Goal: Information Seeking & Learning: Learn about a topic

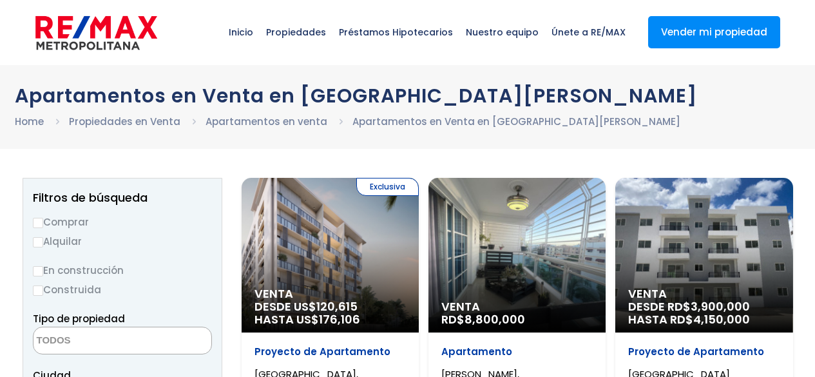
select select
click at [39, 224] on input "Comprar" at bounding box center [38, 223] width 10 height 10
radio input "true"
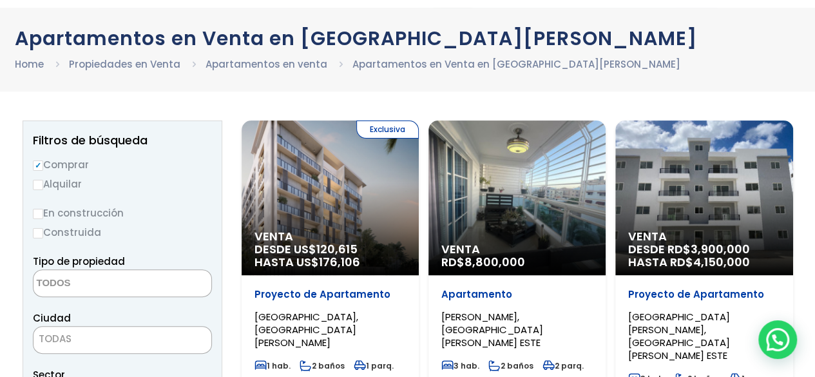
scroll to position [129, 0]
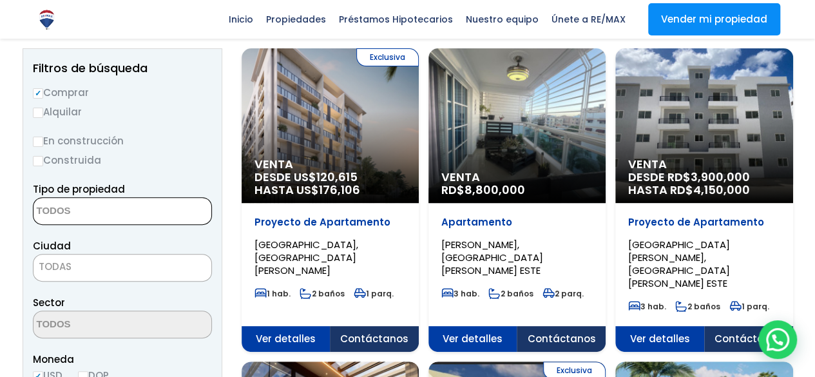
click at [61, 210] on textarea "Search" at bounding box center [96, 212] width 125 height 28
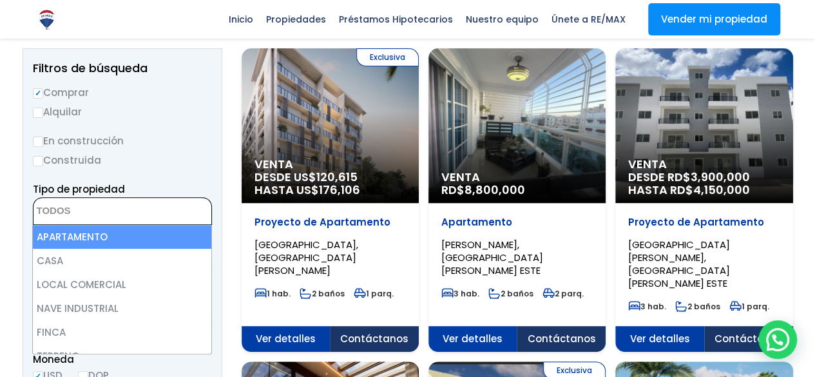
select select "apartment"
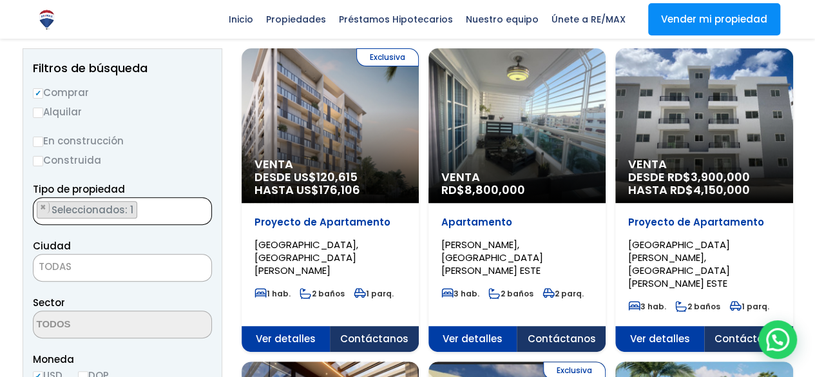
click at [103, 269] on span "TODAS" at bounding box center [123, 267] width 178 height 18
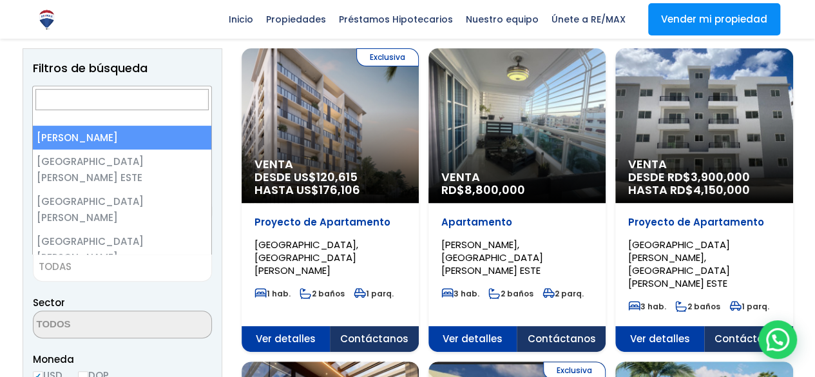
select select "1"
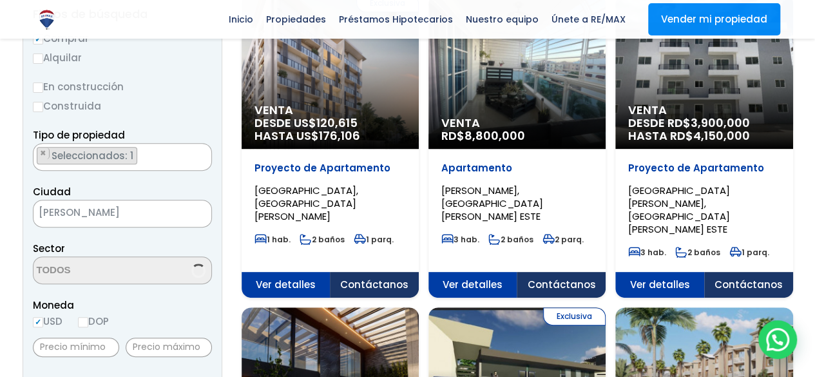
scroll to position [258, 0]
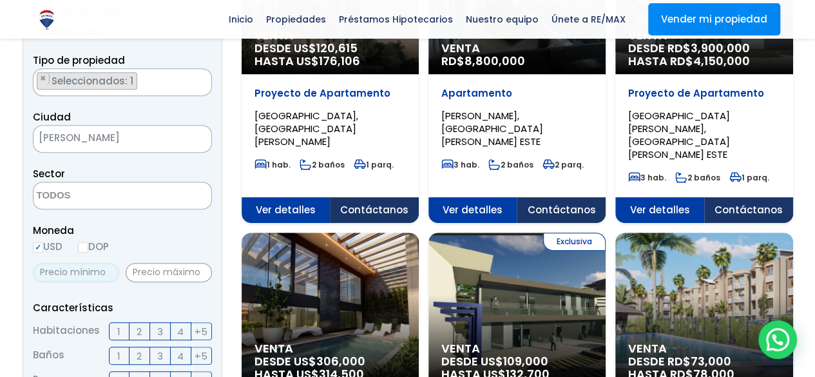
click at [86, 269] on input "text" at bounding box center [76, 272] width 86 height 19
click at [81, 269] on input "text" at bounding box center [76, 272] width 86 height 19
type input "200,000"
click at [143, 270] on input "text" at bounding box center [169, 272] width 86 height 19
type input "215,000"
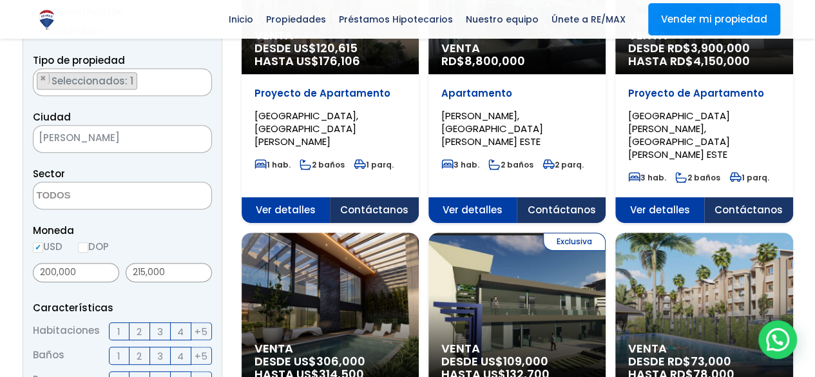
click at [135, 334] on label "2" at bounding box center [140, 331] width 21 height 18
click at [0, 0] on input "2" at bounding box center [0, 0] width 0 height 0
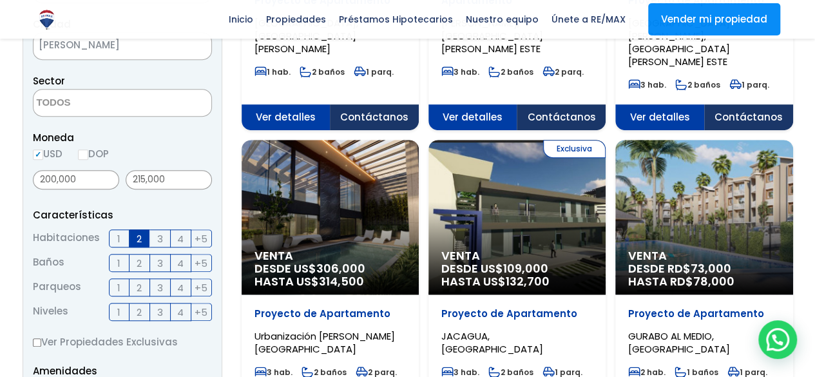
scroll to position [451, 0]
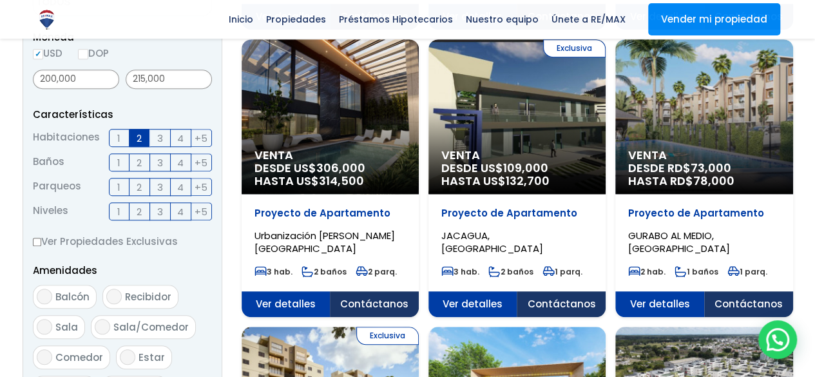
click at [144, 154] on label "2" at bounding box center [140, 162] width 21 height 18
click at [0, 0] on input "2" at bounding box center [0, 0] width 0 height 0
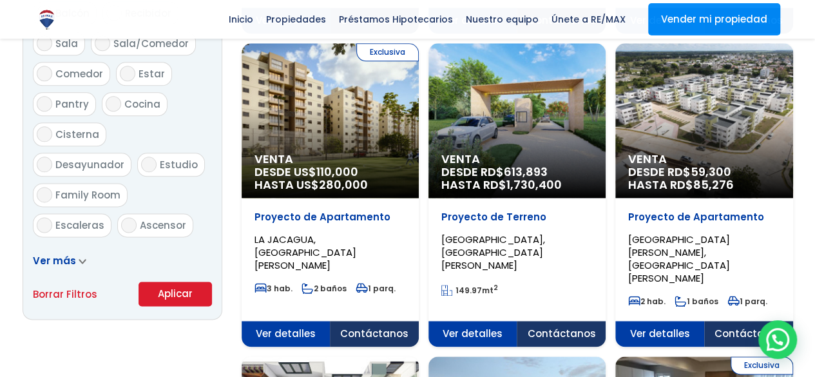
scroll to position [773, 0]
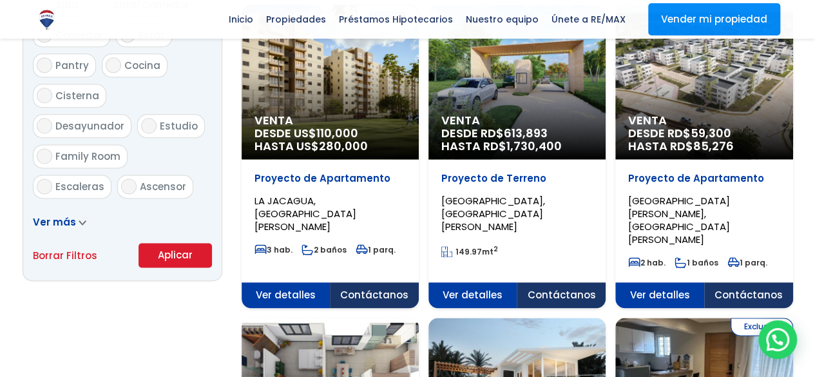
click at [187, 256] on button "Aplicar" at bounding box center [175, 255] width 73 height 24
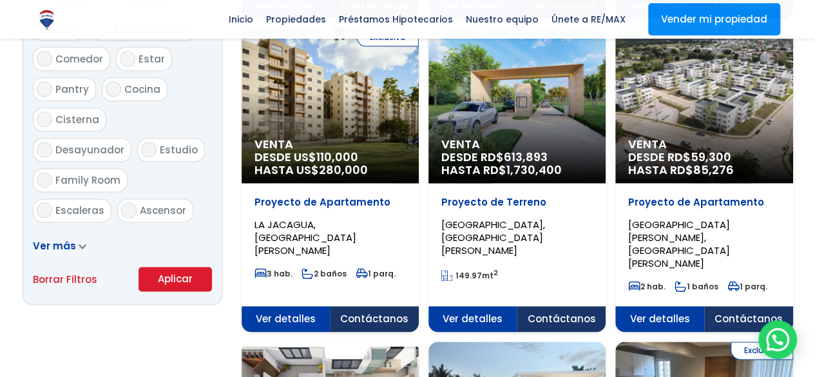
scroll to position [580, 0]
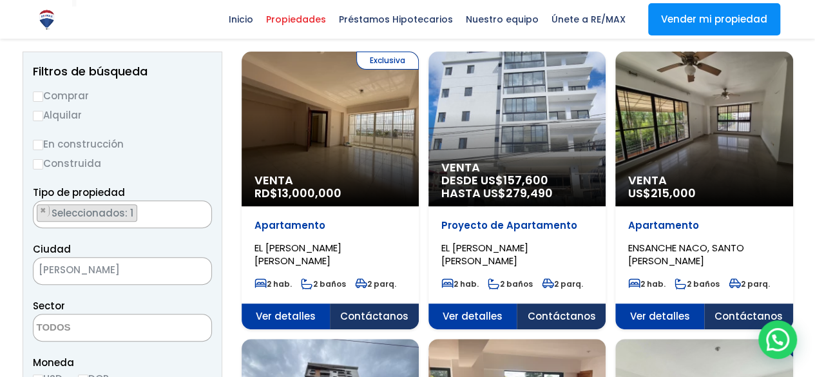
scroll to position [64, 0]
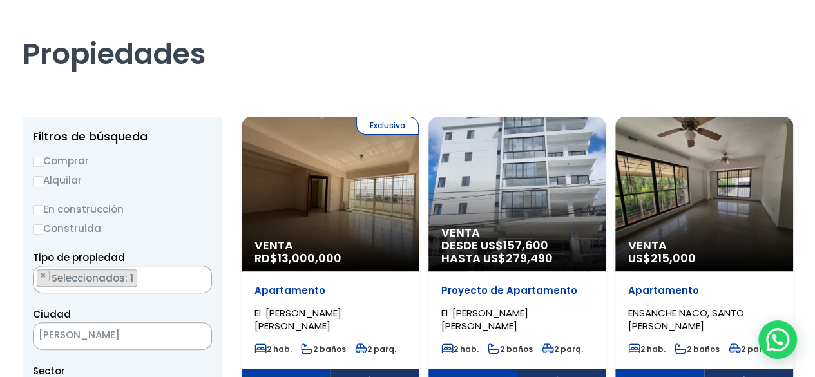
click at [39, 235] on label "Construida" at bounding box center [122, 228] width 179 height 16
click at [0, 0] on input "Construida" at bounding box center [0, 0] width 0 height 0
click at [34, 227] on input "Construida" at bounding box center [38, 229] width 10 height 10
radio input "true"
click at [144, 265] on span "× × Seleccionados: 1" at bounding box center [122, 279] width 179 height 28
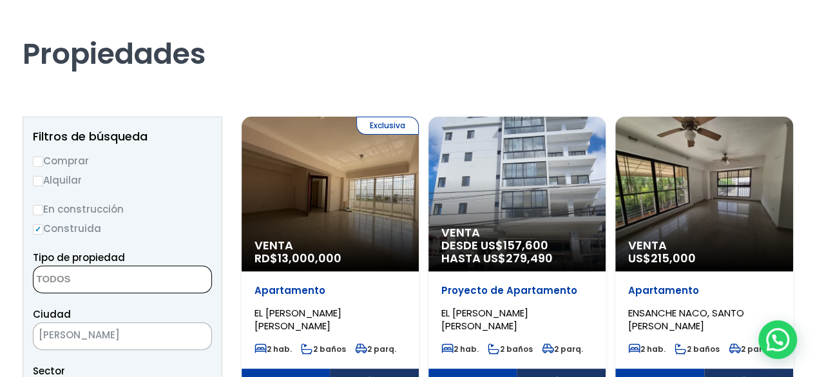
click at [91, 278] on textarea "Search" at bounding box center [96, 280] width 125 height 28
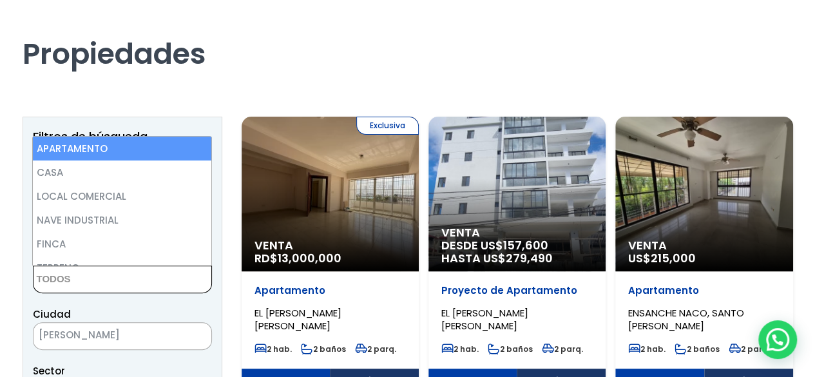
select select "apartment"
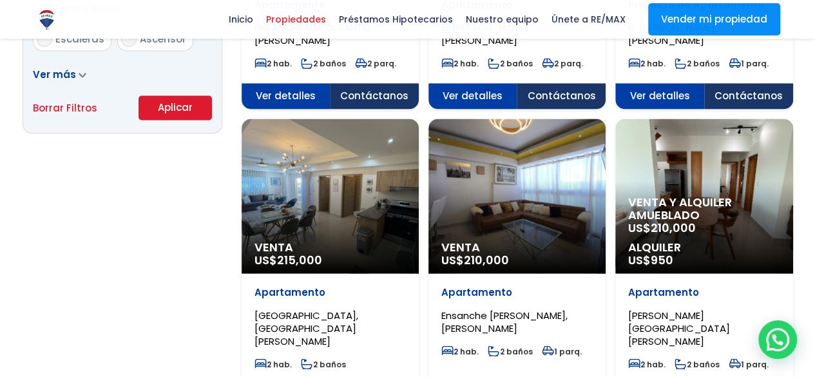
scroll to position [838, 0]
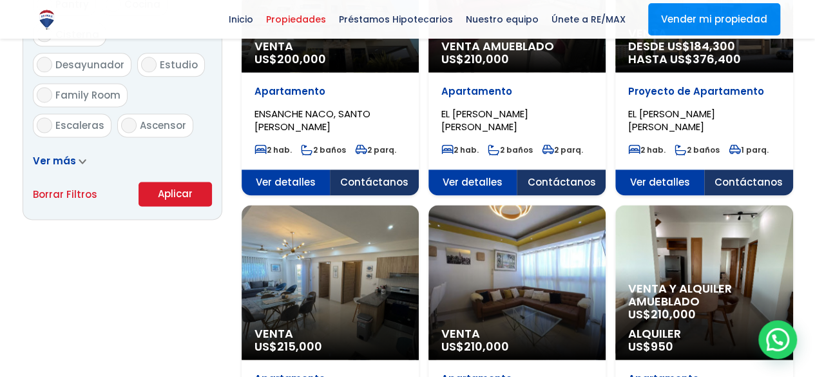
click at [166, 195] on button "Aplicar" at bounding box center [175, 194] width 73 height 24
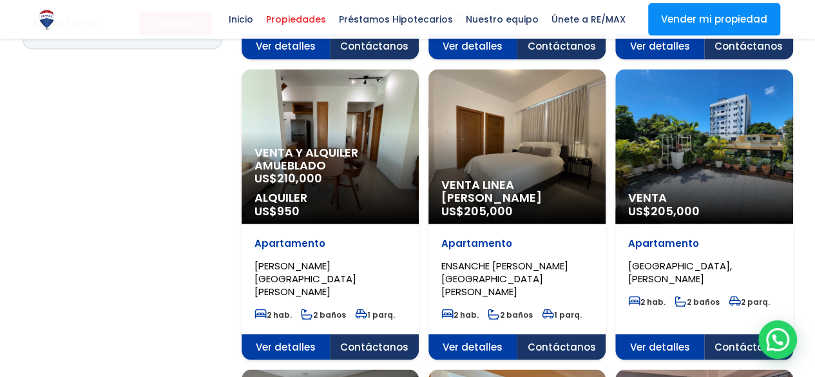
scroll to position [1031, 0]
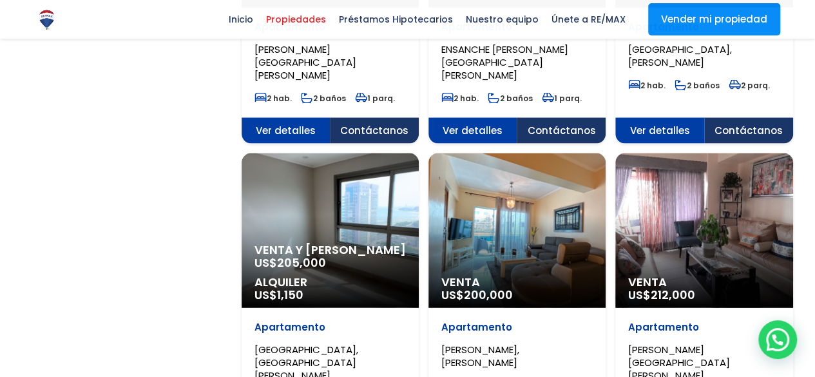
scroll to position [1289, 0]
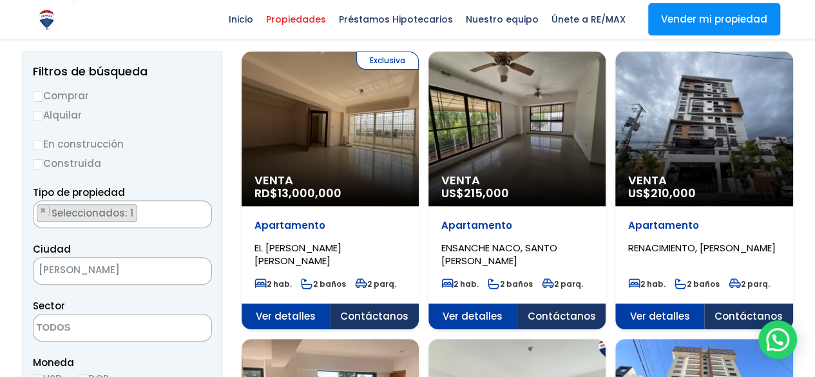
scroll to position [0, 0]
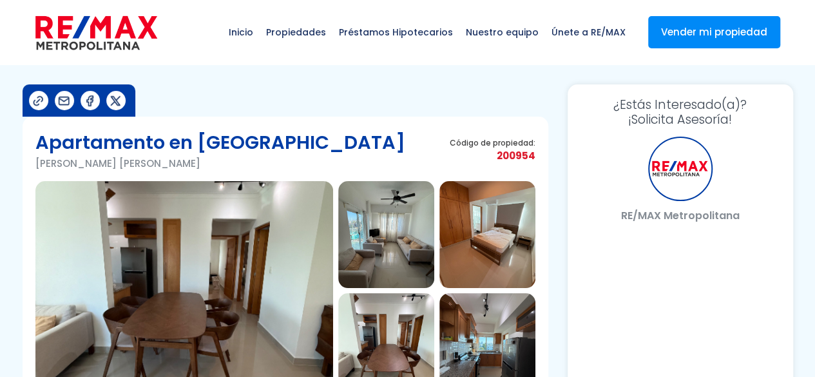
select select "DO"
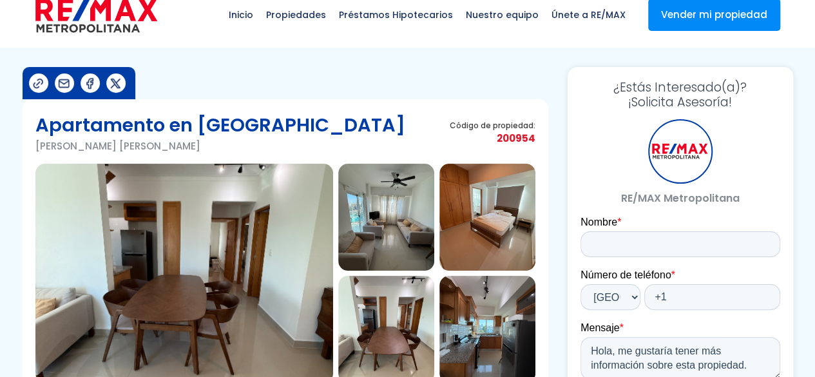
scroll to position [129, 0]
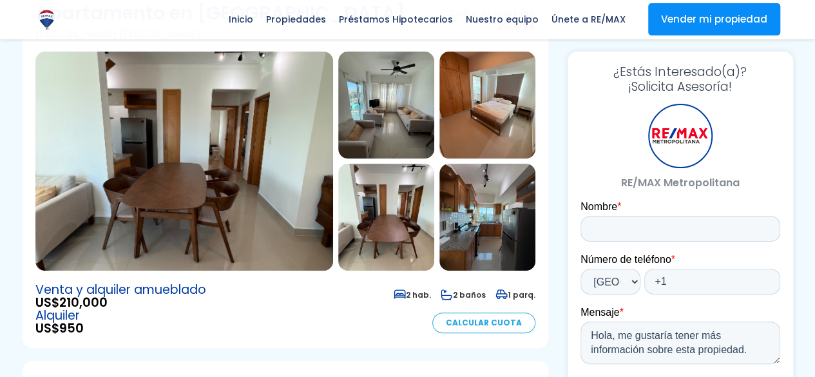
click at [195, 209] on img at bounding box center [184, 161] width 298 height 219
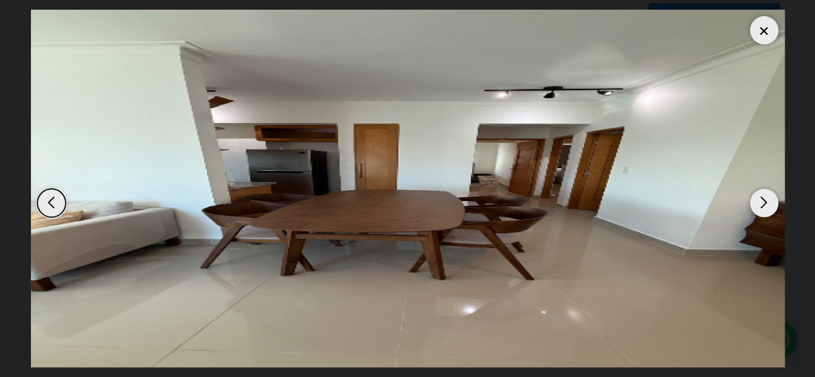
click at [760, 199] on div "Next slide" at bounding box center [764, 203] width 28 height 28
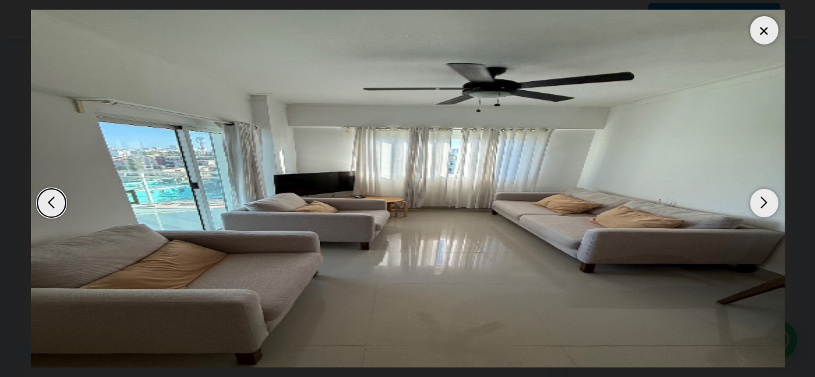
click at [760, 199] on div "Next slide" at bounding box center [764, 203] width 28 height 28
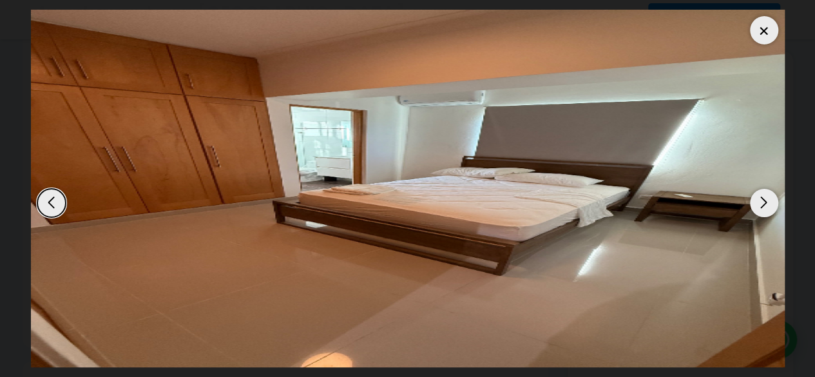
click at [760, 199] on div "Next slide" at bounding box center [764, 203] width 28 height 28
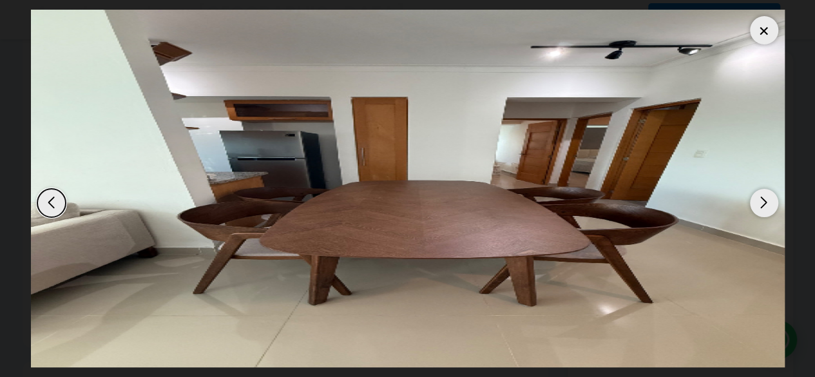
click at [760, 199] on div "Next slide" at bounding box center [764, 203] width 28 height 28
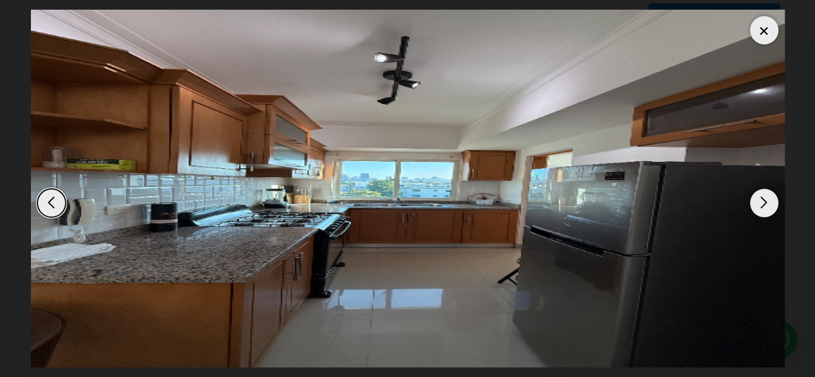
click at [760, 199] on div "Next slide" at bounding box center [764, 203] width 28 height 28
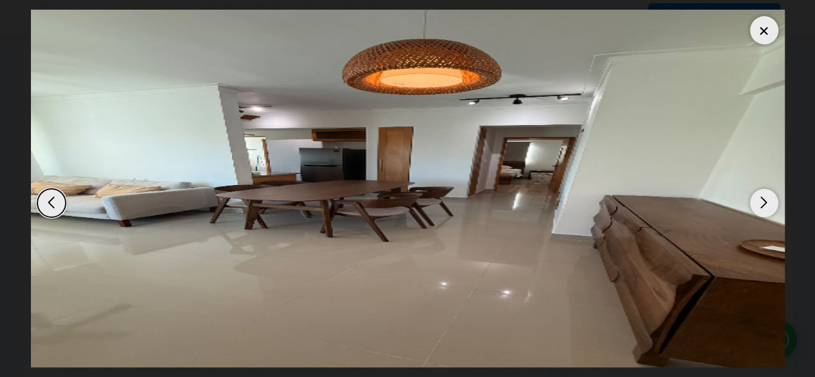
click at [760, 199] on div "Next slide" at bounding box center [764, 203] width 28 height 28
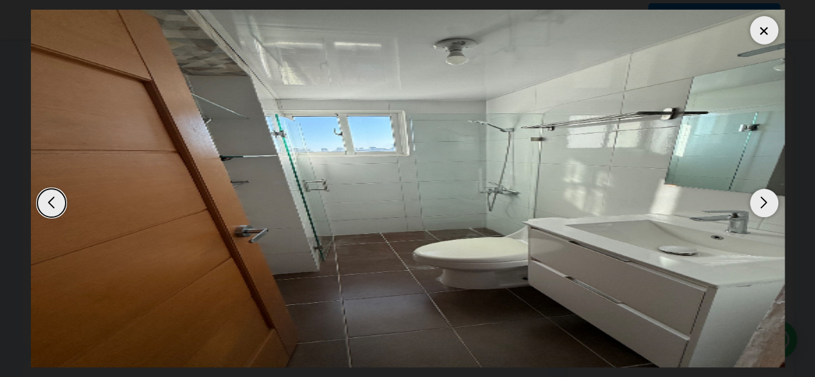
click at [760, 199] on div "Next slide" at bounding box center [764, 203] width 28 height 28
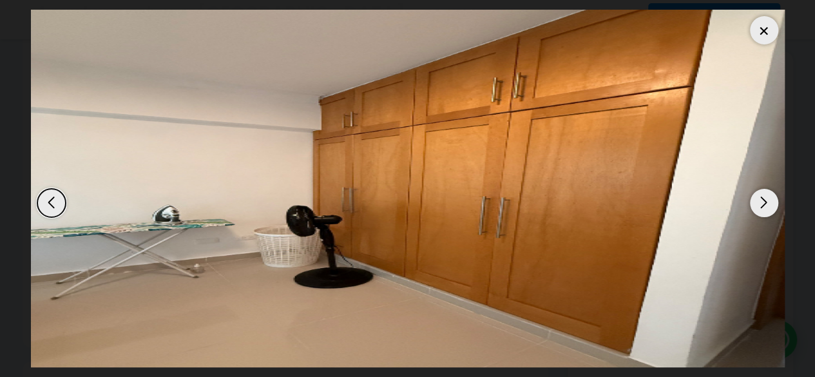
click at [760, 199] on div "Next slide" at bounding box center [764, 203] width 28 height 28
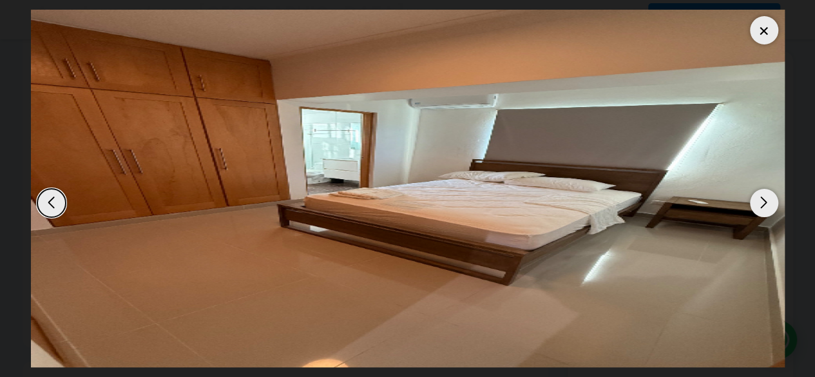
click at [760, 199] on div "Next slide" at bounding box center [764, 203] width 28 height 28
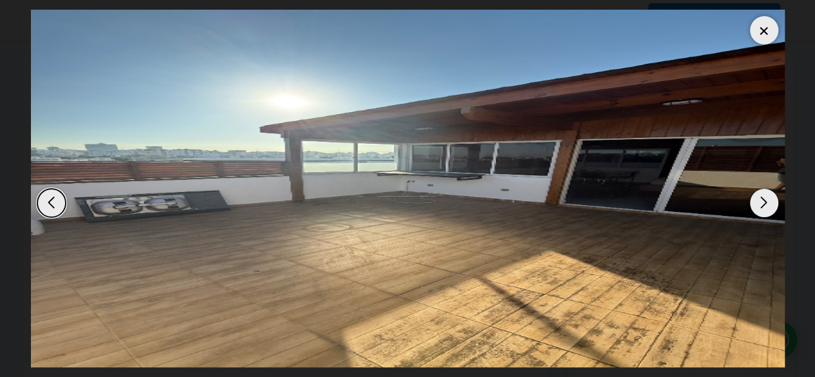
click at [760, 199] on div "Next slide" at bounding box center [764, 203] width 28 height 28
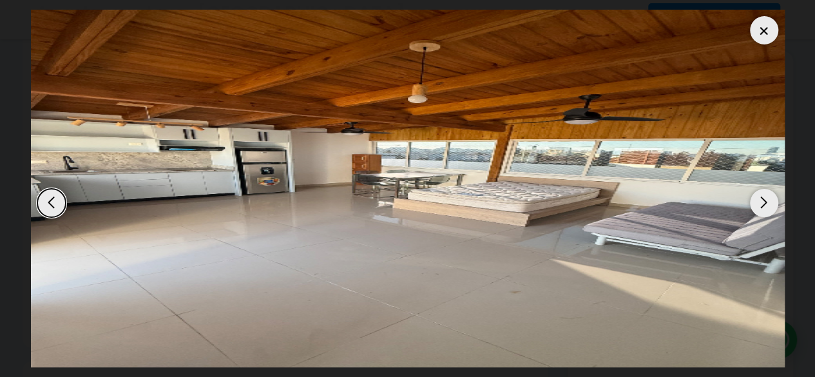
click at [760, 199] on div "Next slide" at bounding box center [764, 203] width 28 height 28
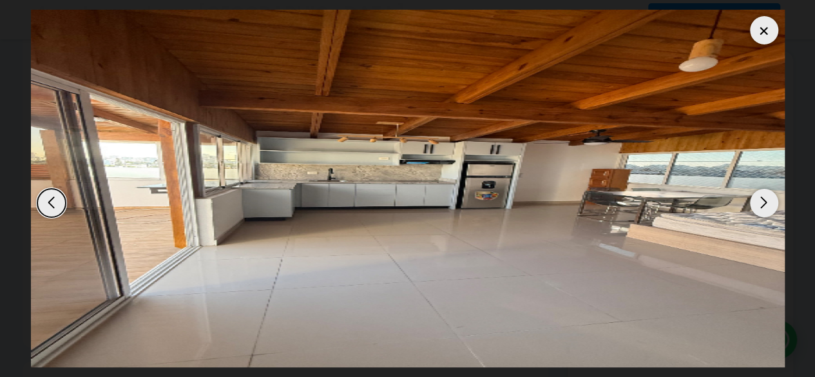
click at [760, 199] on div "Next slide" at bounding box center [764, 203] width 28 height 28
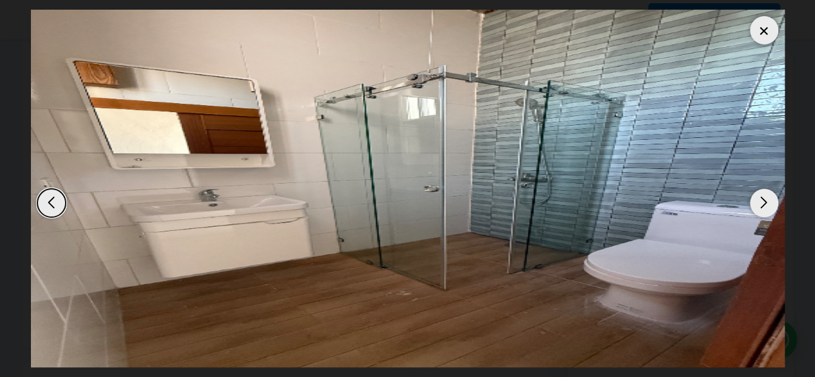
click at [767, 32] on div at bounding box center [764, 30] width 28 height 28
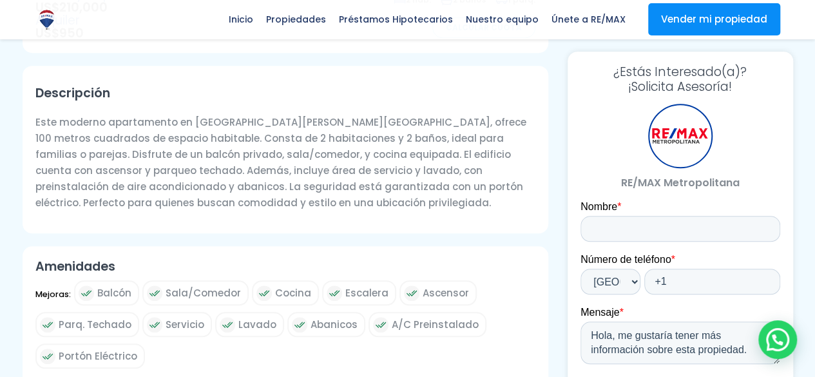
scroll to position [451, 0]
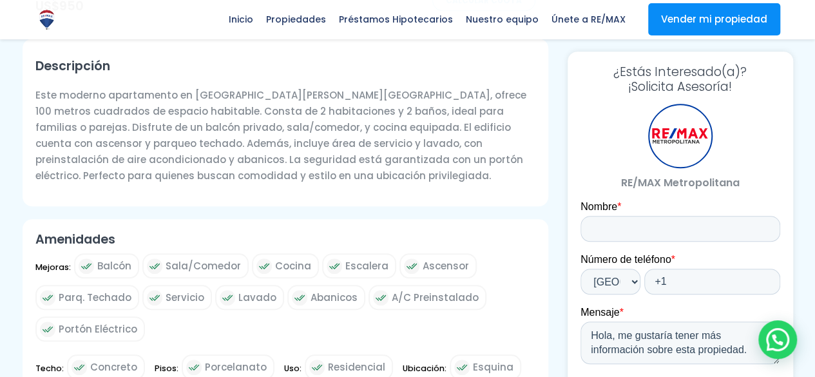
drag, startPoint x: 124, startPoint y: 159, endPoint x: 280, endPoint y: 157, distance: 156.0
click at [280, 157] on p "Este moderno apartamento en La Castellana, Santo Domingo, ofrece 100 metros cua…" at bounding box center [285, 135] width 500 height 97
click at [258, 180] on p "Este moderno apartamento en La Castellana, Santo Domingo, ofrece 100 metros cua…" at bounding box center [285, 135] width 500 height 97
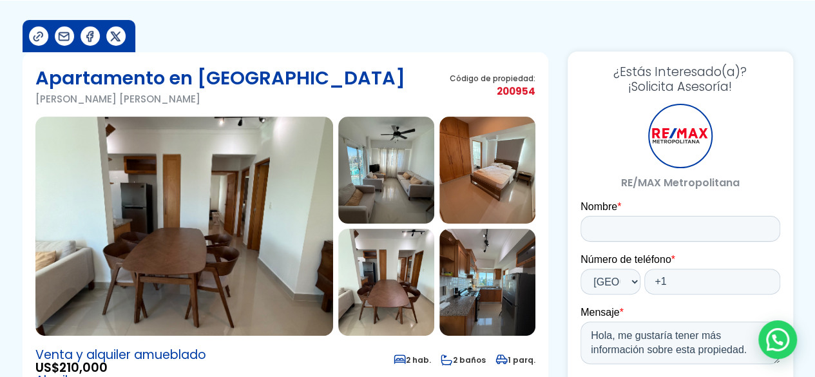
scroll to position [0, 0]
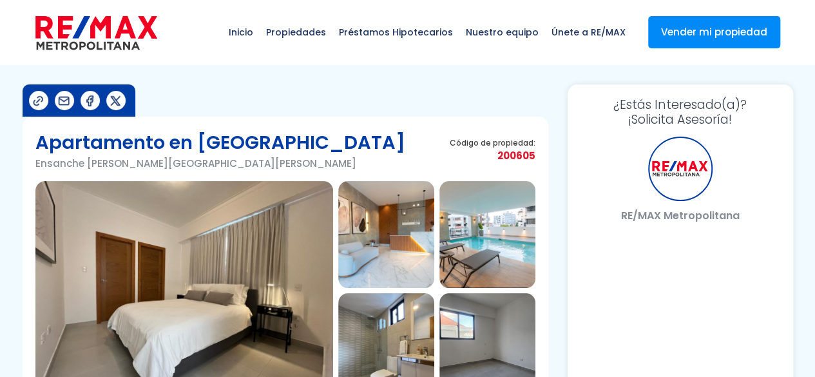
select select "DO"
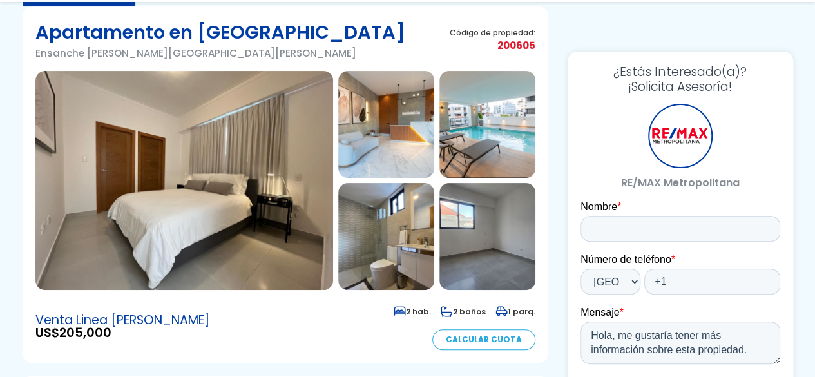
scroll to position [193, 0]
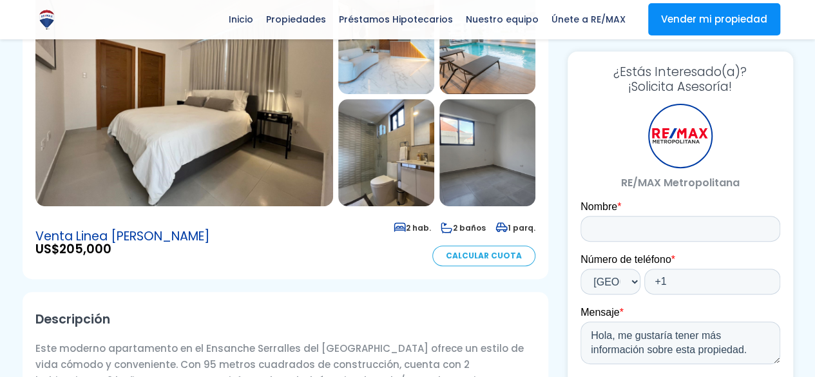
click at [231, 151] on img at bounding box center [184, 96] width 298 height 219
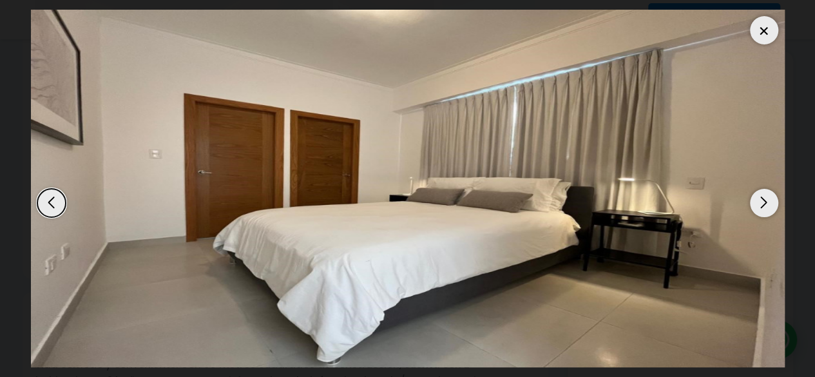
click at [755, 200] on div "Next slide" at bounding box center [764, 203] width 28 height 28
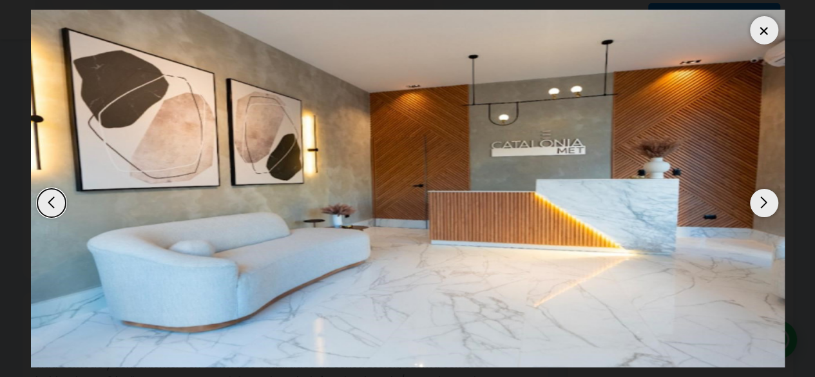
click at [755, 200] on div "Next slide" at bounding box center [764, 203] width 28 height 28
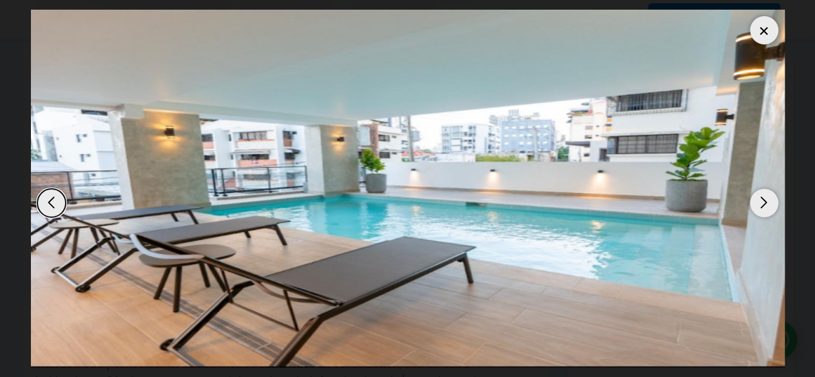
click at [755, 200] on div "Next slide" at bounding box center [764, 203] width 28 height 28
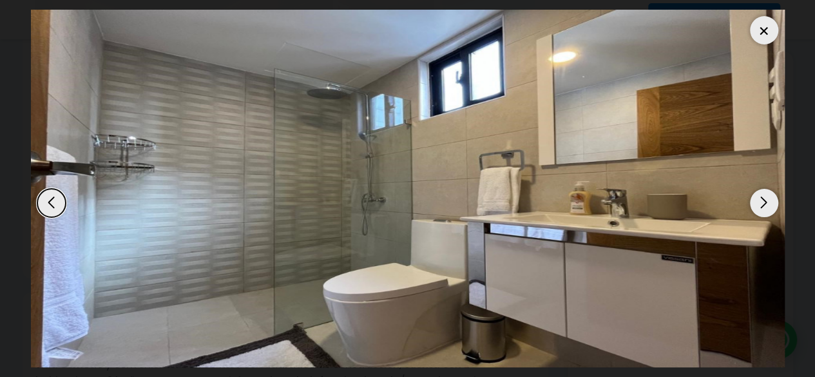
click at [755, 200] on div "Next slide" at bounding box center [764, 203] width 28 height 28
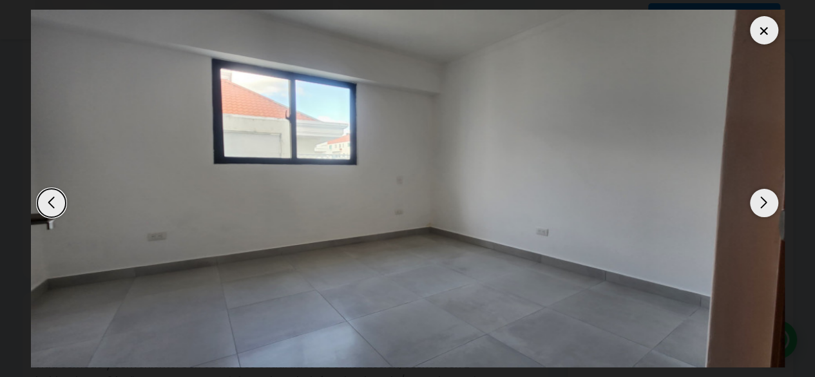
click at [755, 200] on div "Next slide" at bounding box center [764, 203] width 28 height 28
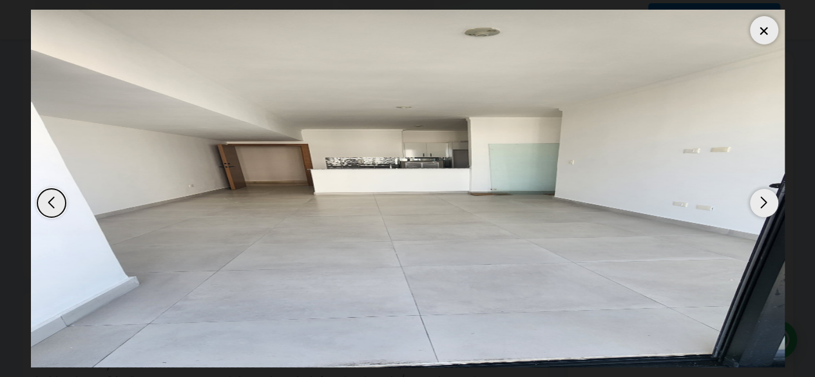
click at [755, 200] on div "Next slide" at bounding box center [764, 203] width 28 height 28
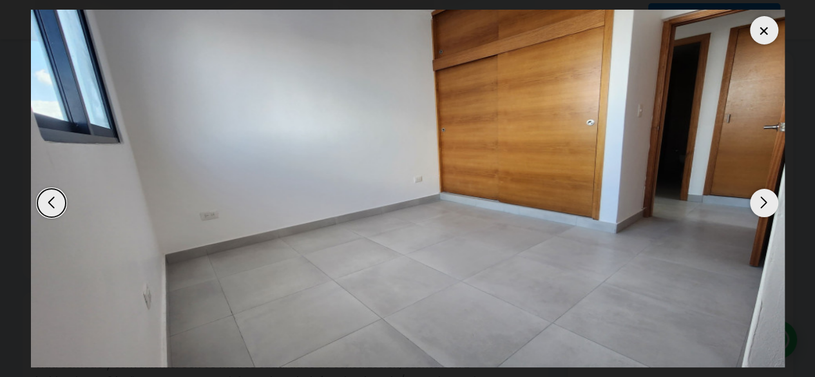
click at [755, 200] on div "Next slide" at bounding box center [764, 203] width 28 height 28
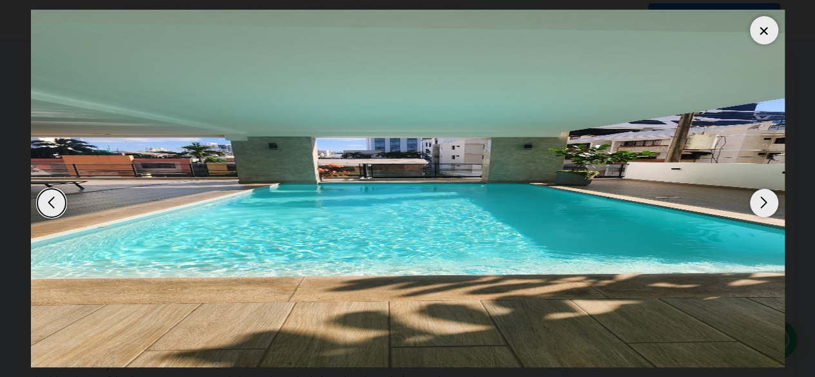
click at [755, 200] on div "Next slide" at bounding box center [764, 203] width 28 height 28
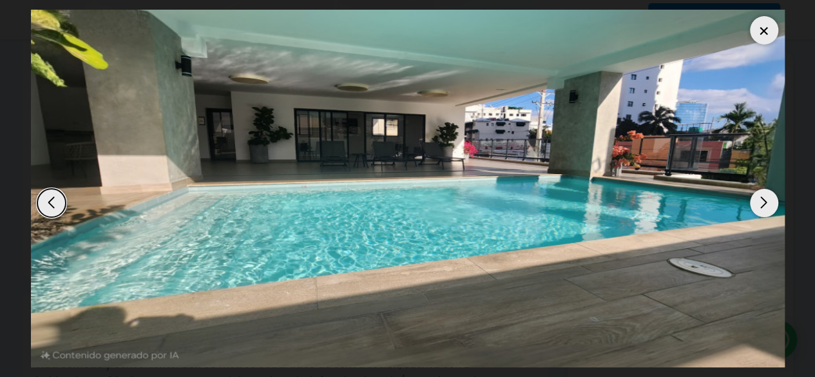
click at [755, 200] on div "Next slide" at bounding box center [764, 203] width 28 height 28
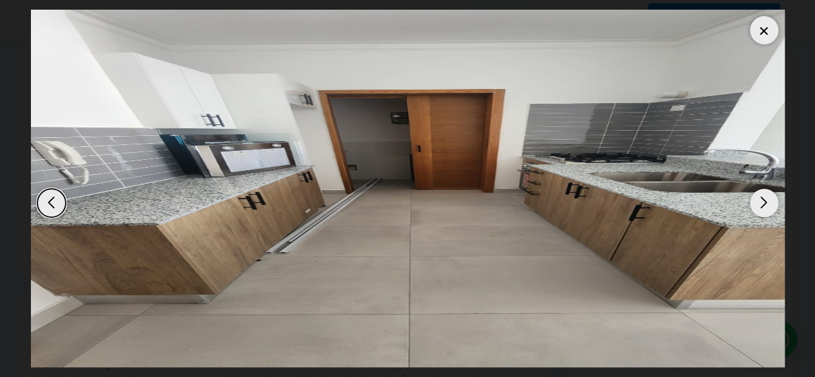
click at [755, 200] on div "Next slide" at bounding box center [764, 203] width 28 height 28
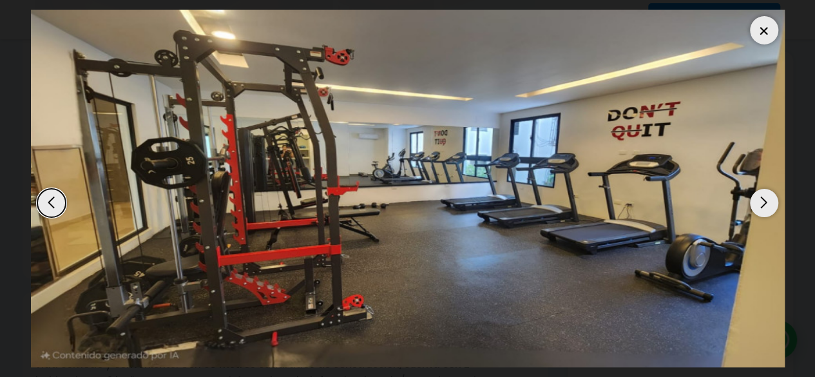
click at [755, 200] on div "Next slide" at bounding box center [764, 203] width 28 height 28
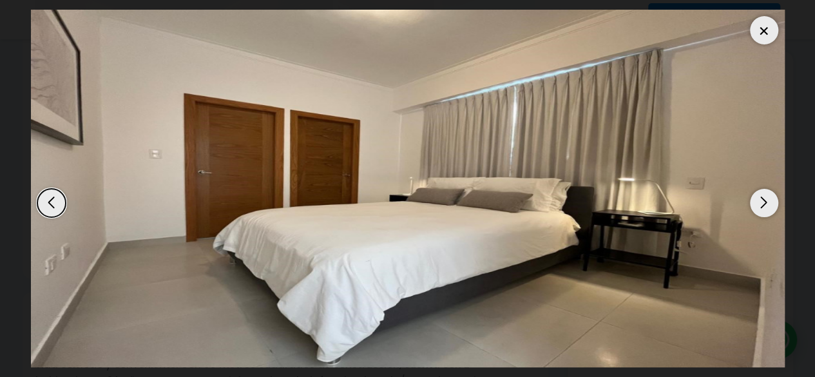
click at [755, 200] on div "Next slide" at bounding box center [764, 203] width 28 height 28
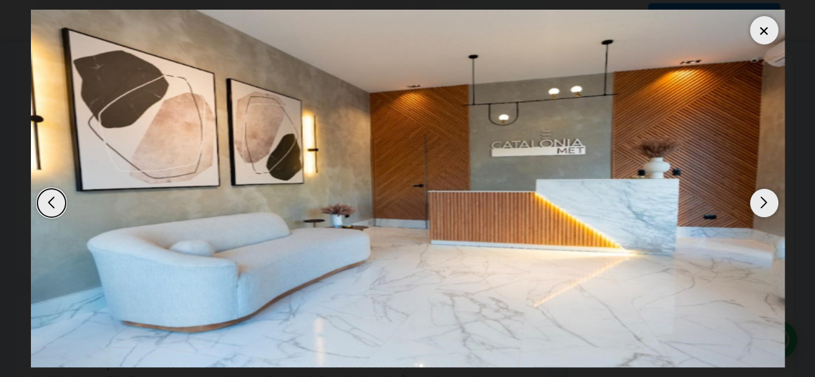
click at [766, 206] on div "Next slide" at bounding box center [764, 203] width 28 height 28
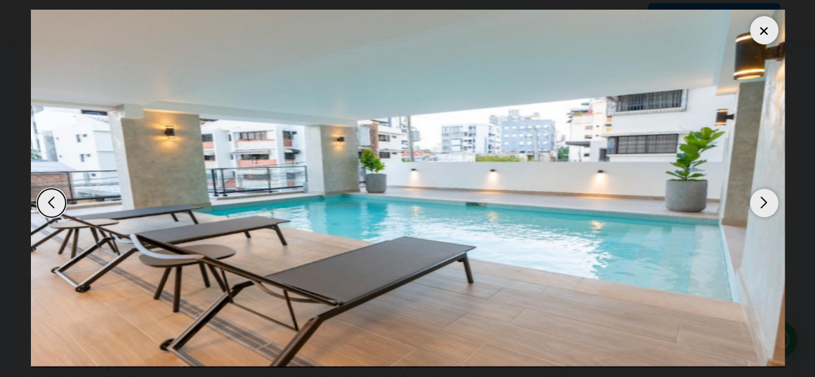
click at [766, 206] on div "Next slide" at bounding box center [764, 203] width 28 height 28
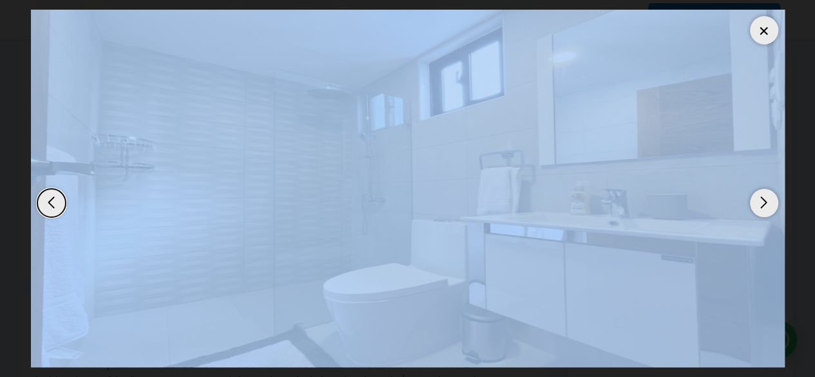
click at [766, 206] on div "Next slide" at bounding box center [764, 203] width 28 height 28
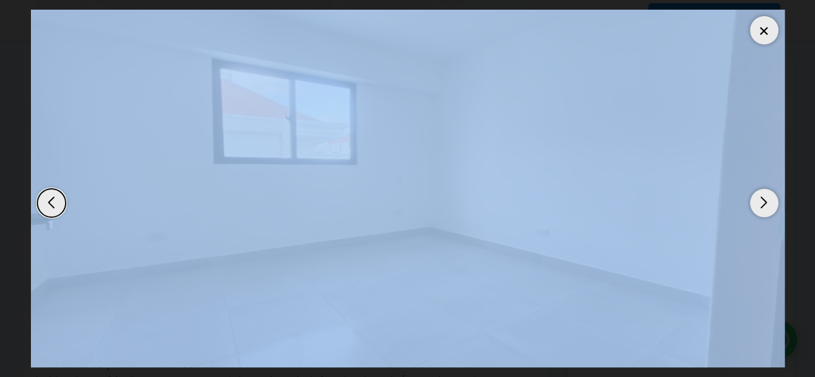
click at [766, 193] on div "Next slide" at bounding box center [764, 203] width 28 height 28
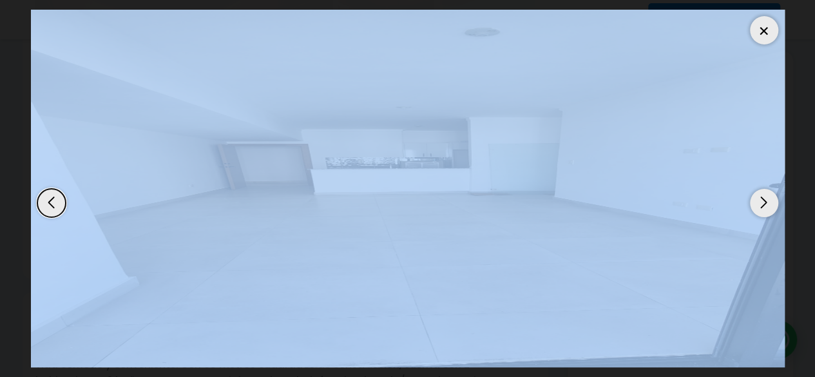
click at [760, 24] on div at bounding box center [764, 30] width 28 height 28
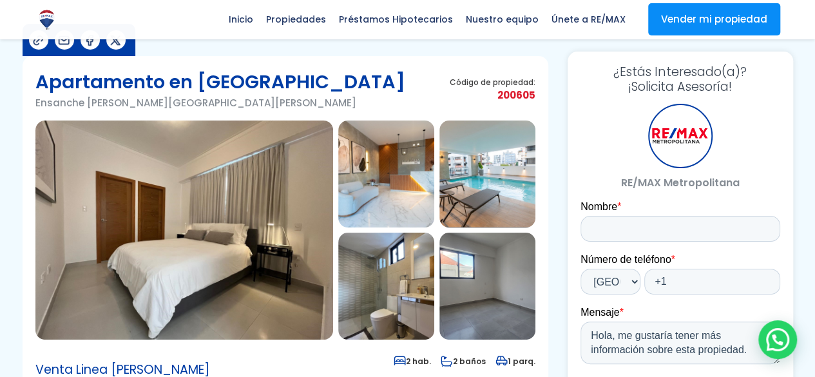
scroll to position [0, 0]
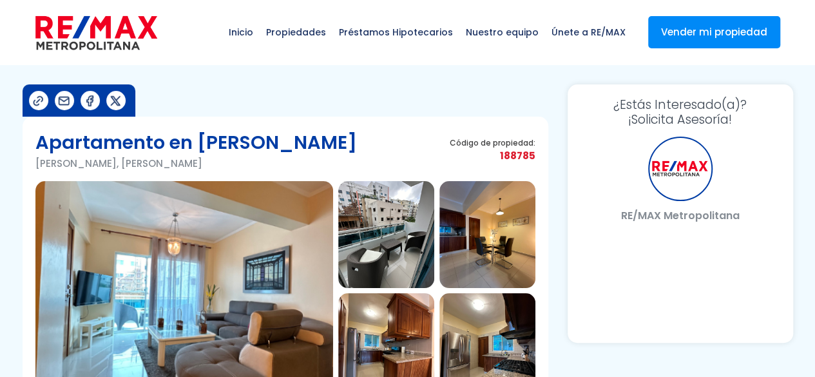
select select "DO"
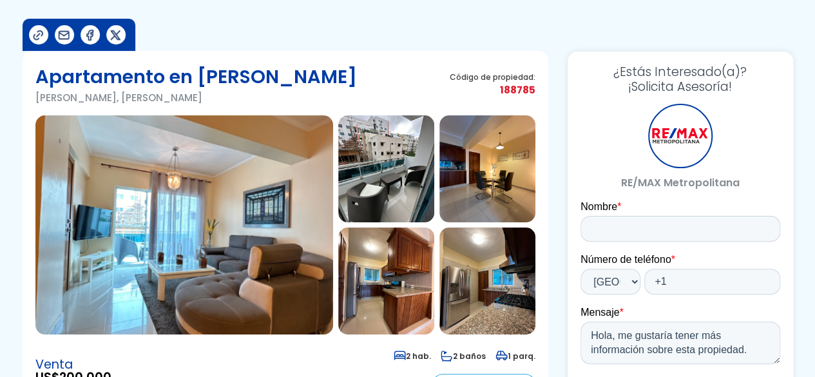
scroll to position [129, 0]
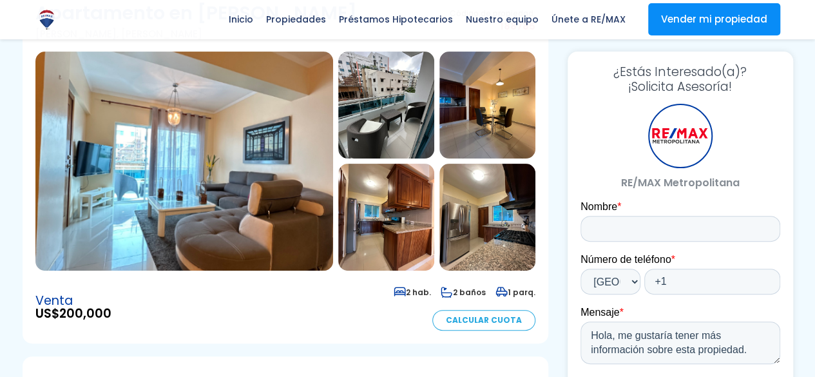
click at [192, 175] on img at bounding box center [184, 161] width 298 height 219
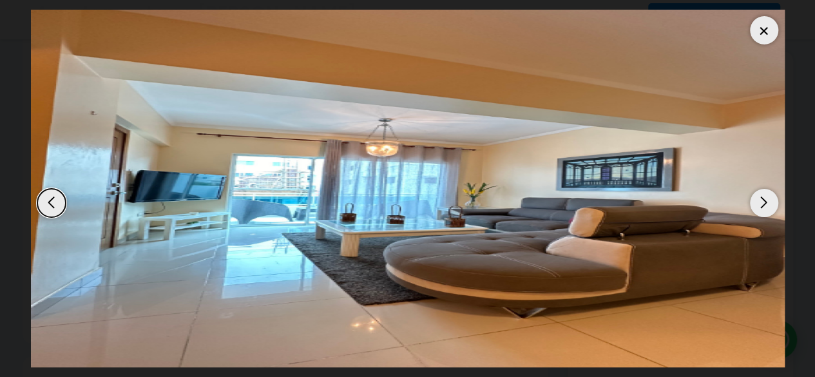
click at [768, 206] on div "Next slide" at bounding box center [764, 203] width 28 height 28
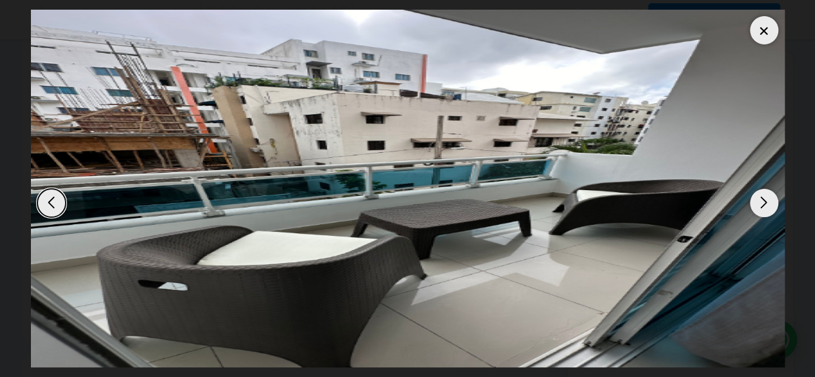
click at [764, 204] on div "Next slide" at bounding box center [764, 203] width 28 height 28
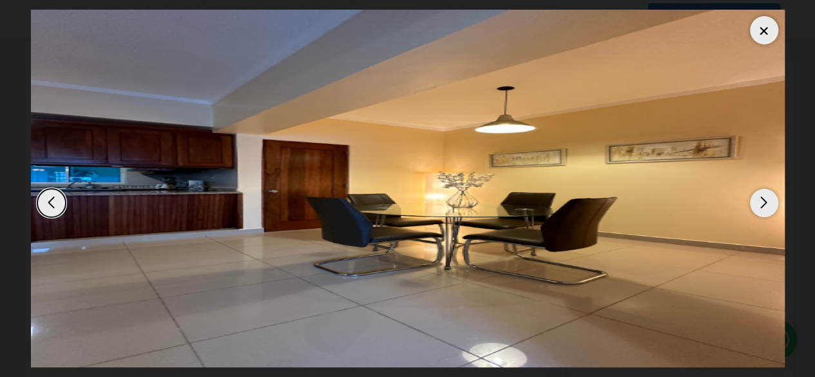
click at [759, 24] on div at bounding box center [764, 30] width 28 height 28
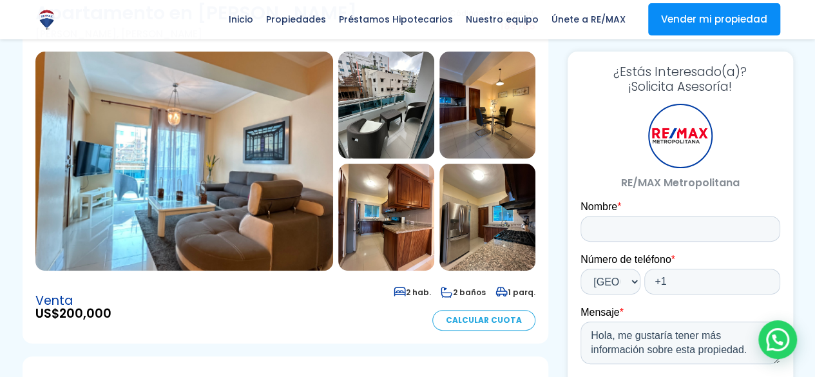
click at [349, 120] on img at bounding box center [386, 105] width 96 height 107
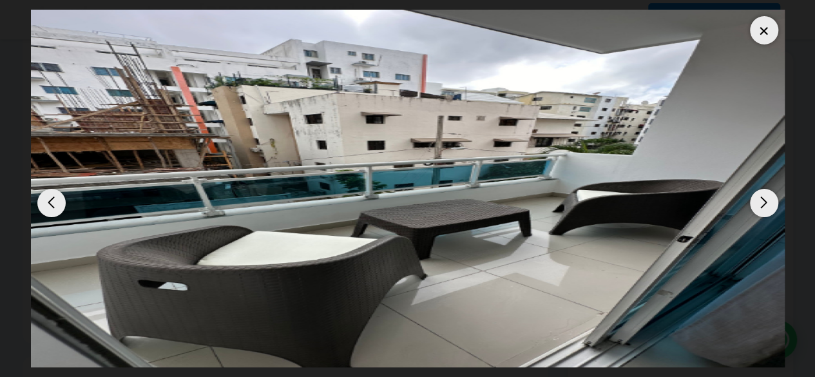
click at [758, 21] on div at bounding box center [764, 30] width 28 height 28
